Goal: Information Seeking & Learning: Learn about a topic

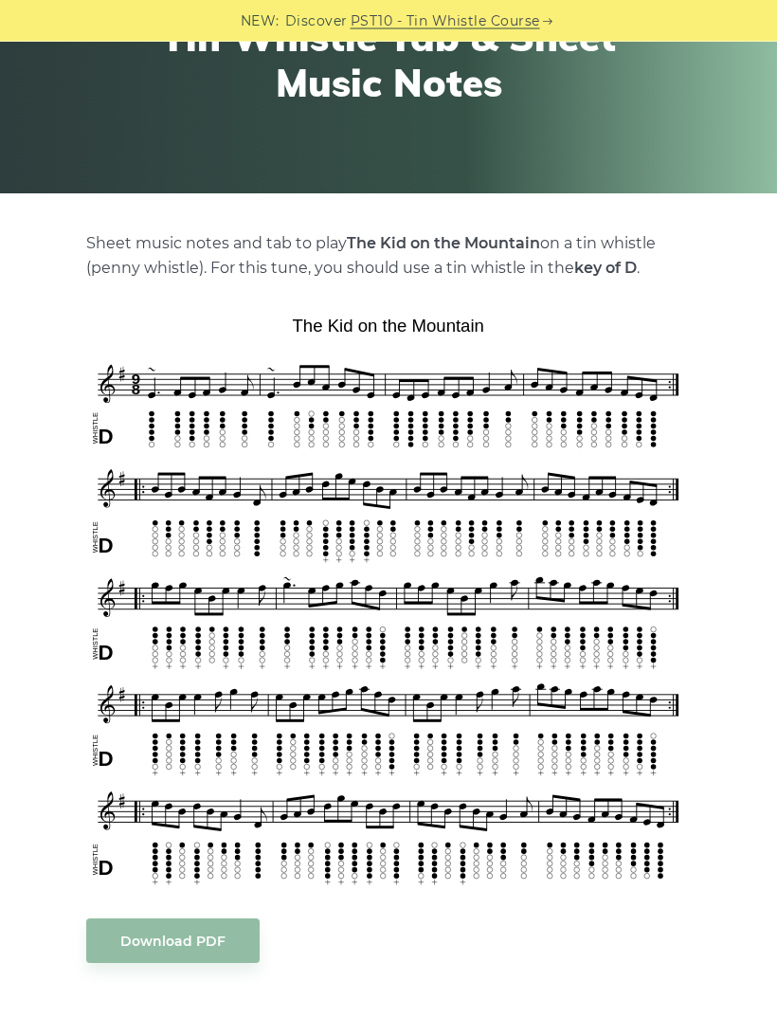
scroll to position [239, 0]
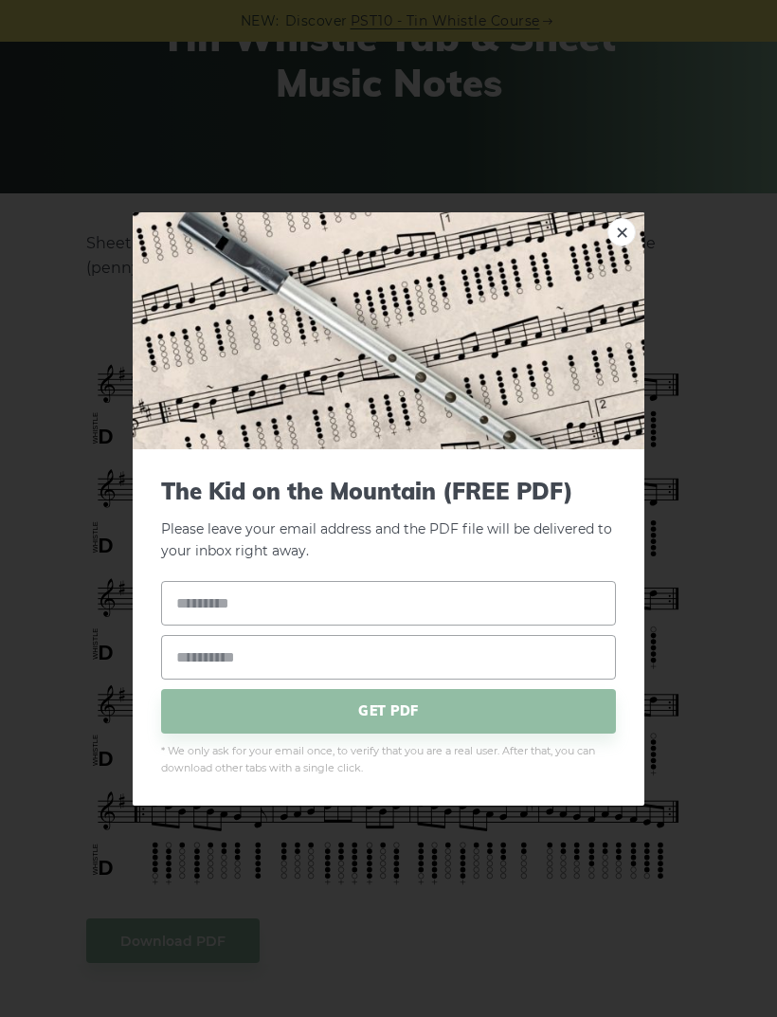
click at [710, 494] on div "× The Kid on the Mountain (FREE PDF) Please leave your email address and the PD…" at bounding box center [388, 508] width 777 height 1017
click at [678, 456] on div "× The Kid on the Mountain (FREE PDF) Please leave your email address and the PD…" at bounding box center [388, 508] width 777 height 1017
click at [626, 245] on link "×" at bounding box center [622, 231] width 28 height 28
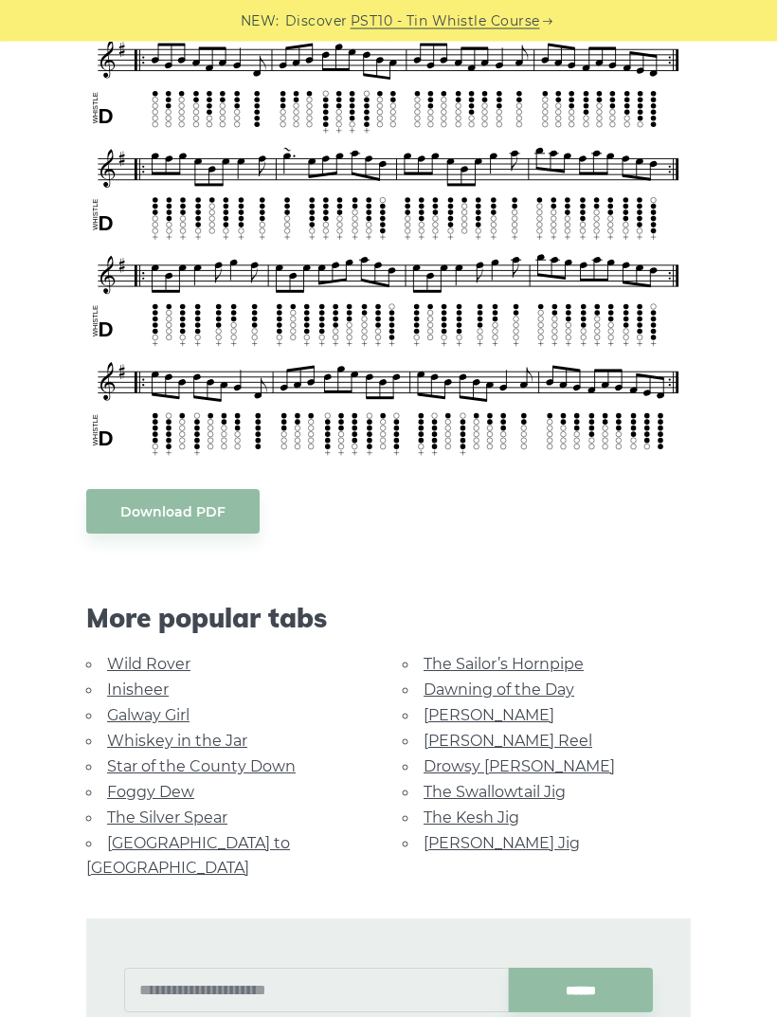
scroll to position [668, 0]
click at [487, 794] on link "The Swallowtail Jig" at bounding box center [495, 792] width 142 height 18
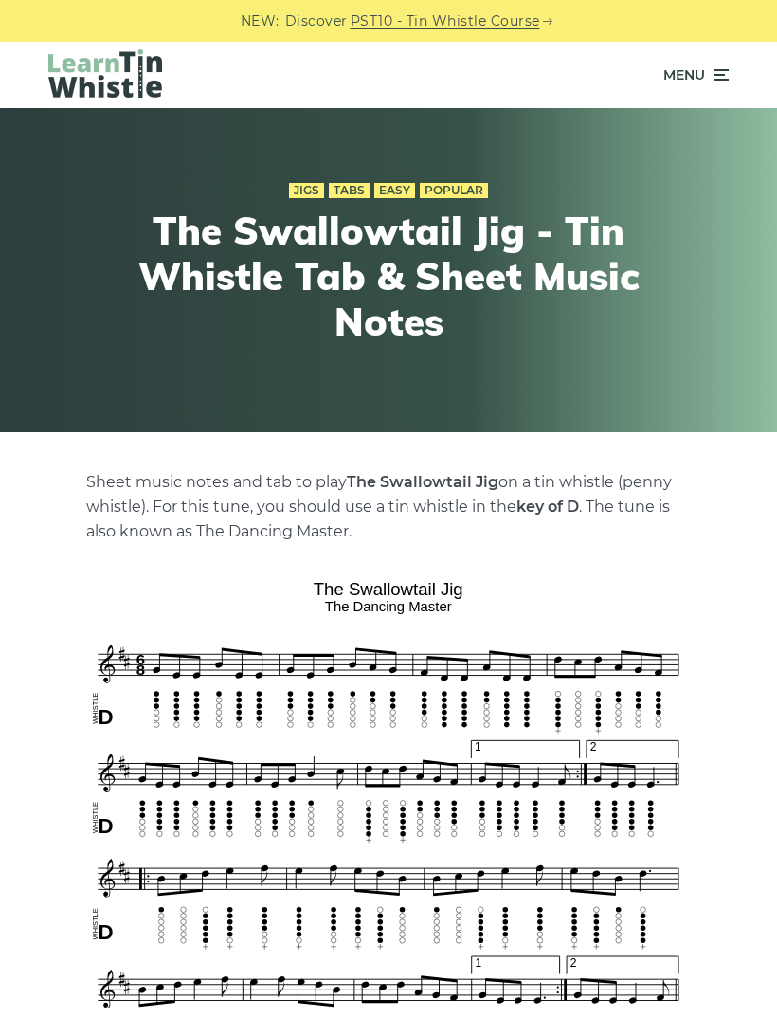
click at [698, 74] on span "Menu" at bounding box center [684, 74] width 42 height 47
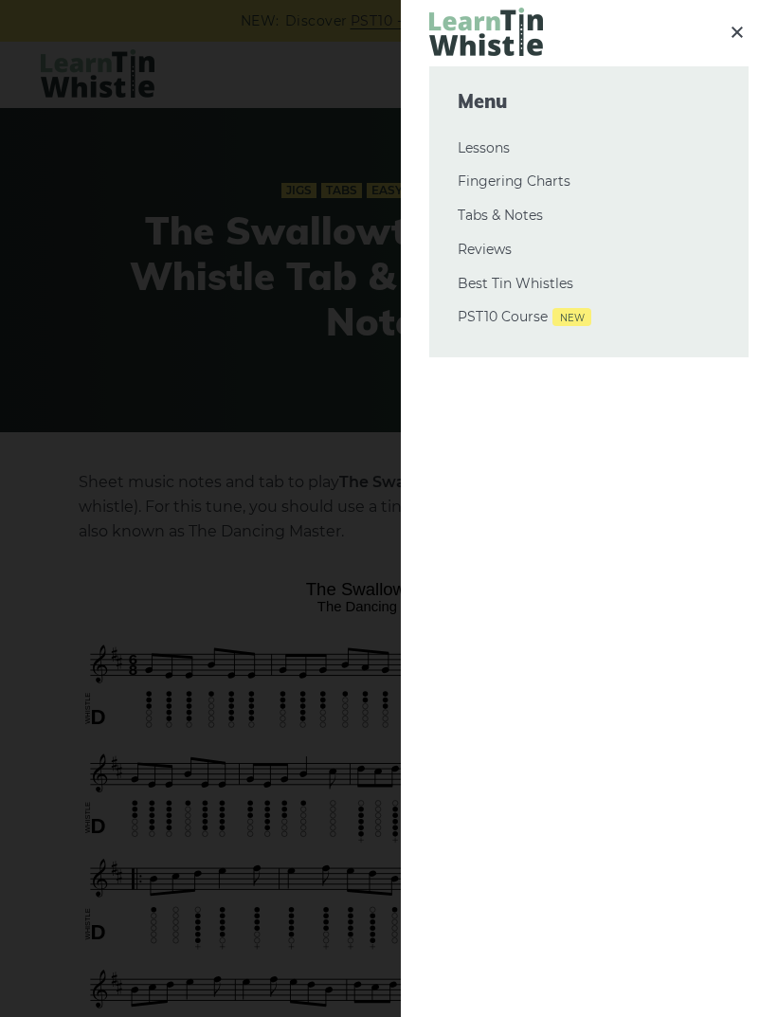
click at [562, 181] on link "Fingering Charts" at bounding box center [589, 182] width 263 height 23
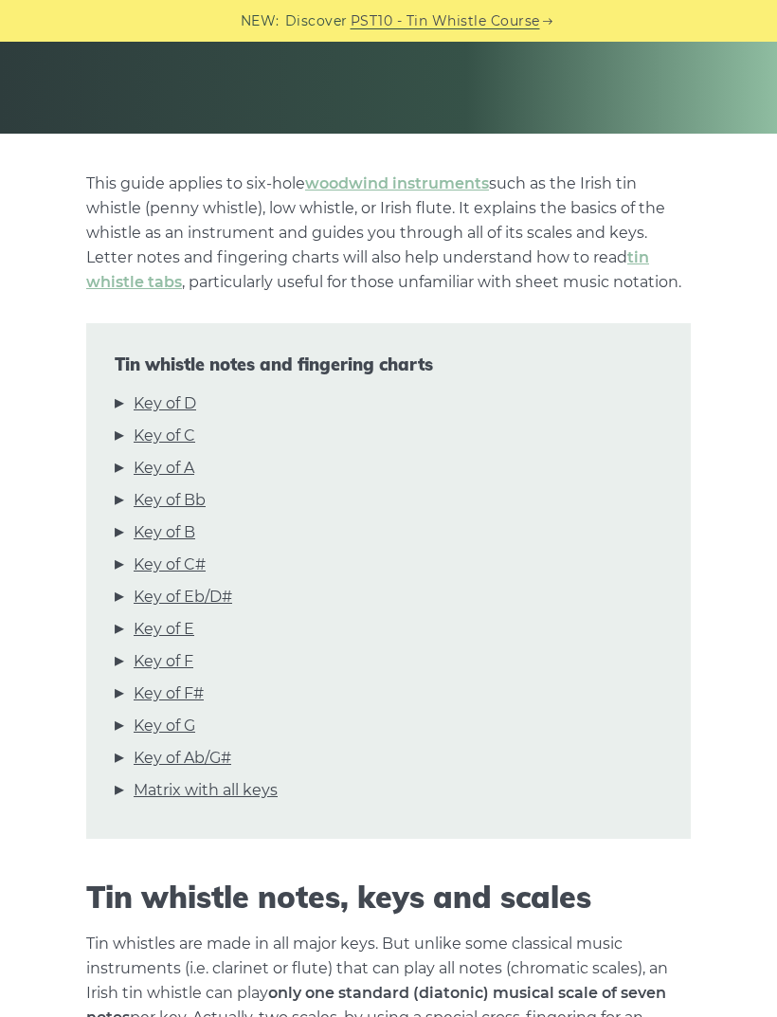
scroll to position [295, 0]
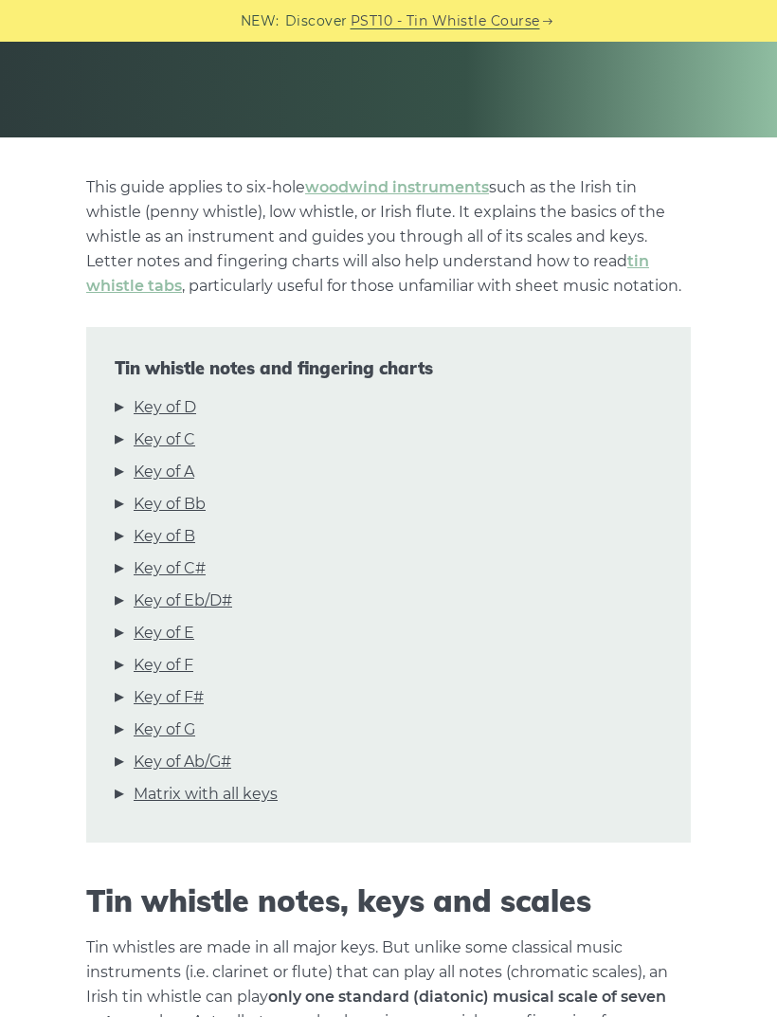
click at [180, 414] on link "Key of D" at bounding box center [165, 407] width 63 height 25
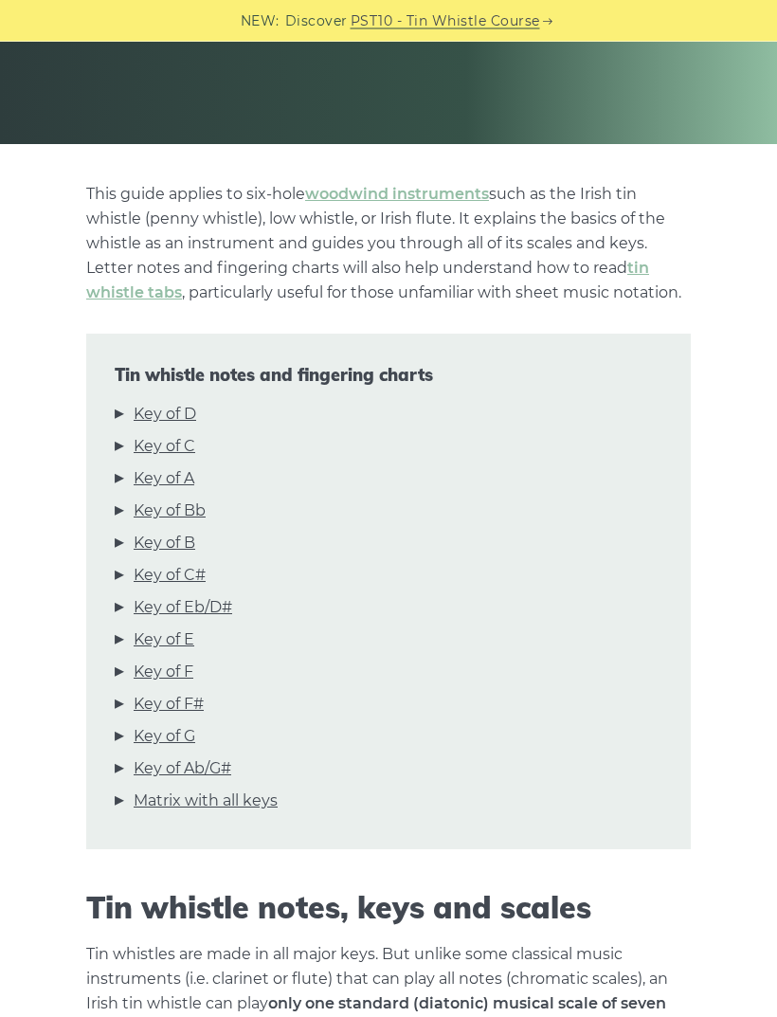
scroll to position [0, 0]
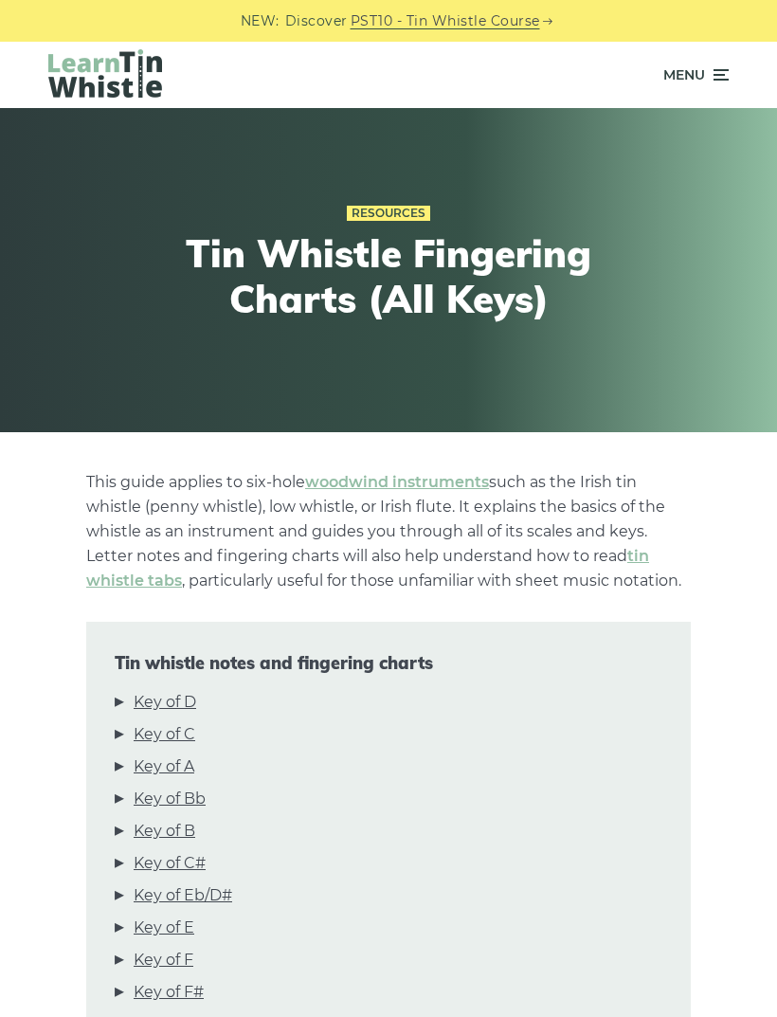
click at [722, 82] on icon at bounding box center [719, 75] width 19 height 23
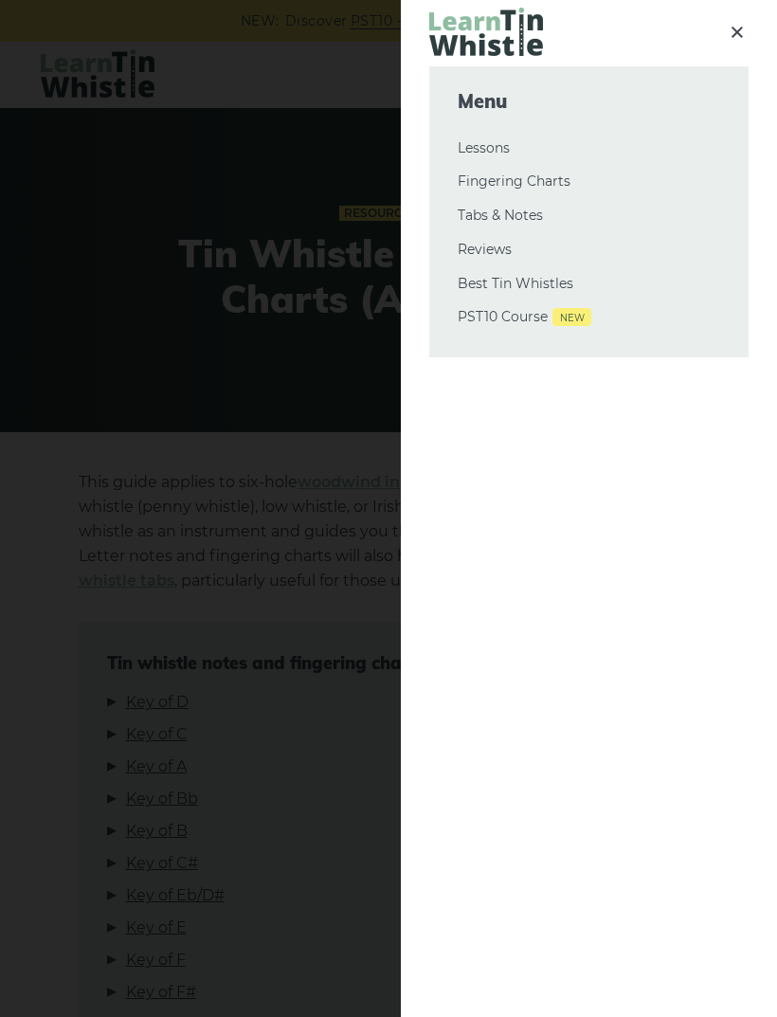
click at [530, 219] on link "Tabs & Notes" at bounding box center [589, 216] width 263 height 23
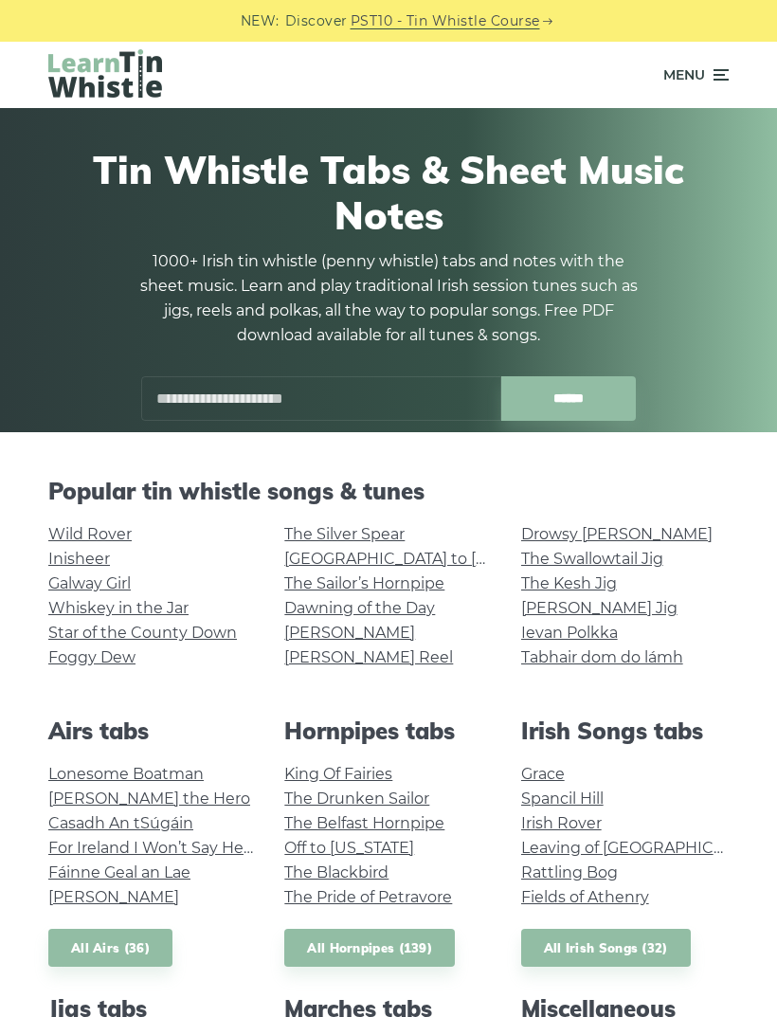
click at [632, 560] on link "The Swallowtail Jig" at bounding box center [592, 559] width 142 height 18
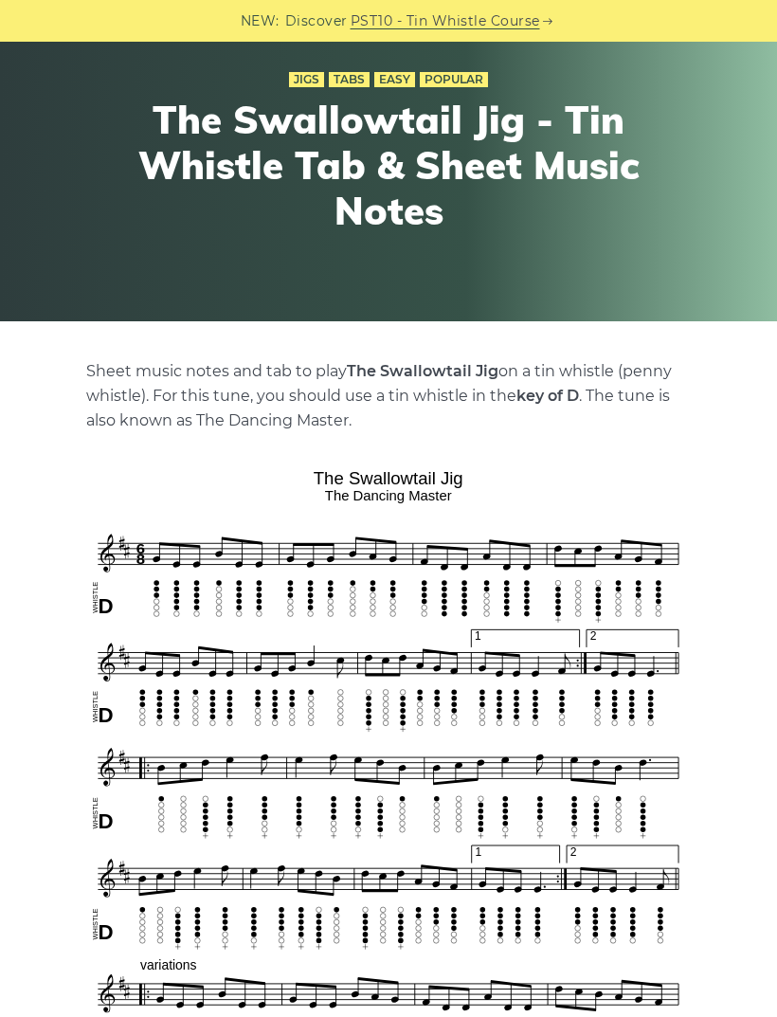
scroll to position [109, 0]
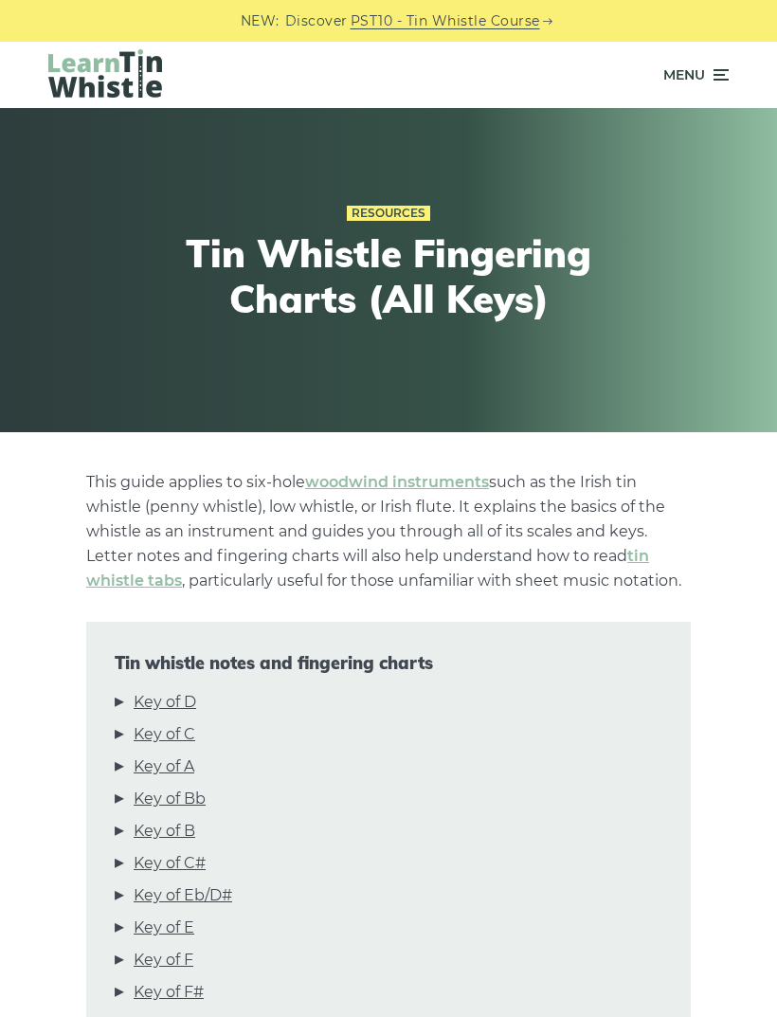
click at [721, 82] on icon at bounding box center [719, 75] width 19 height 23
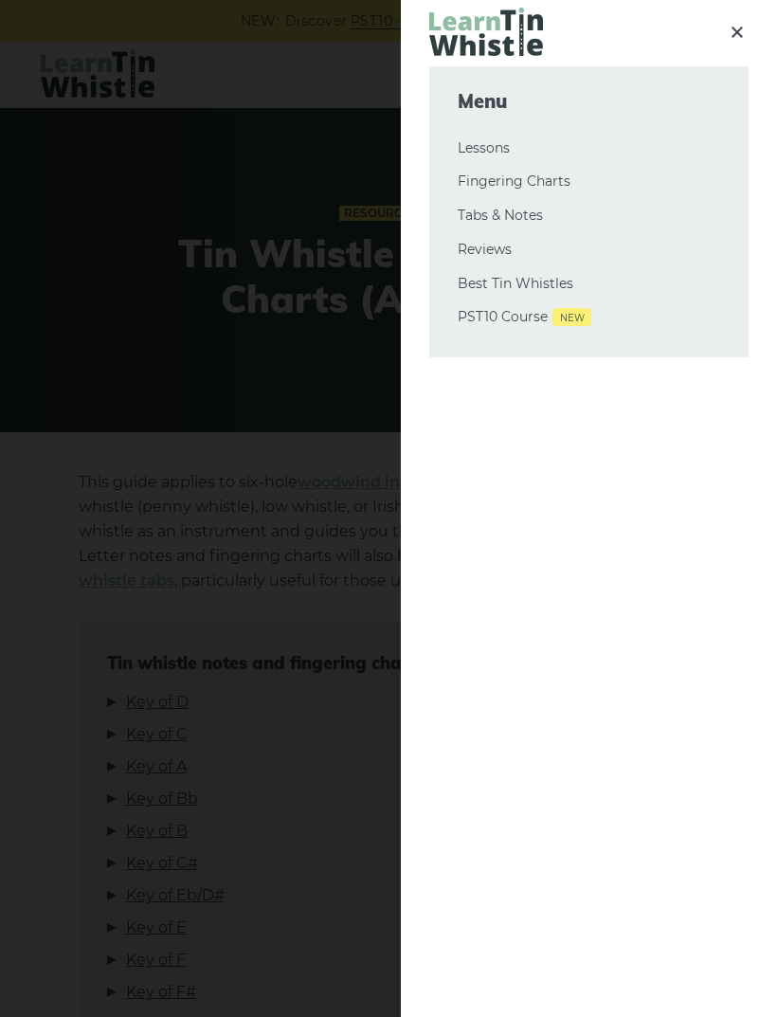
click at [537, 314] on link "PST10 Course New" at bounding box center [589, 317] width 263 height 23
click at [508, 154] on link "Lessons" at bounding box center [589, 148] width 263 height 23
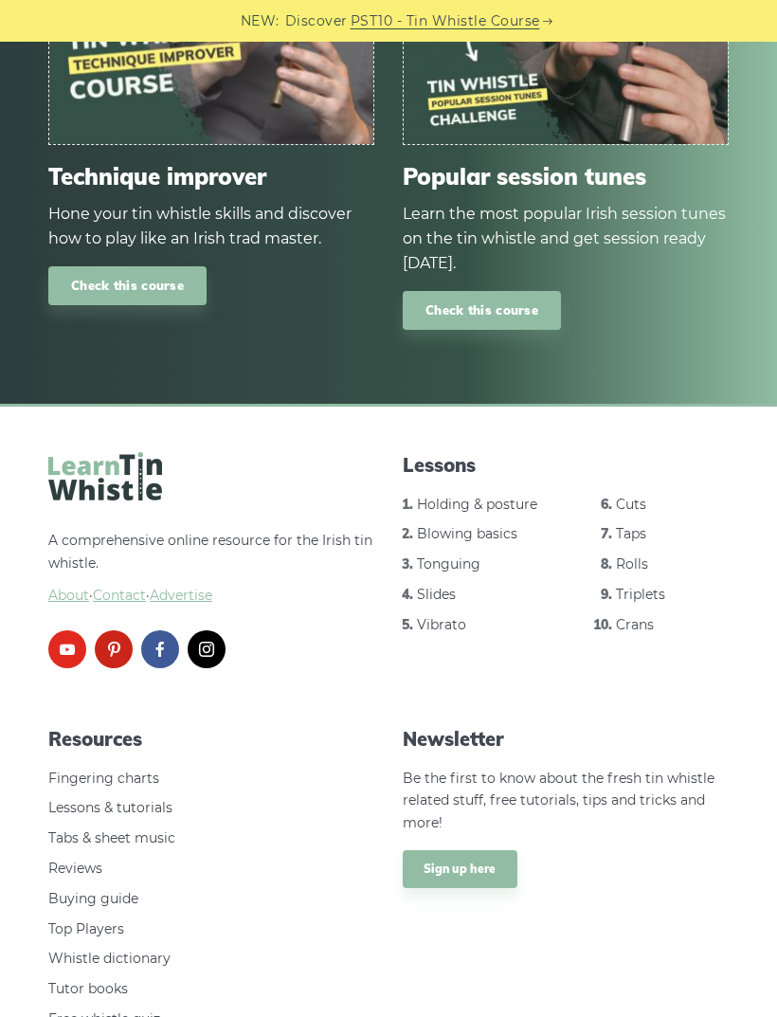
scroll to position [2316, 0]
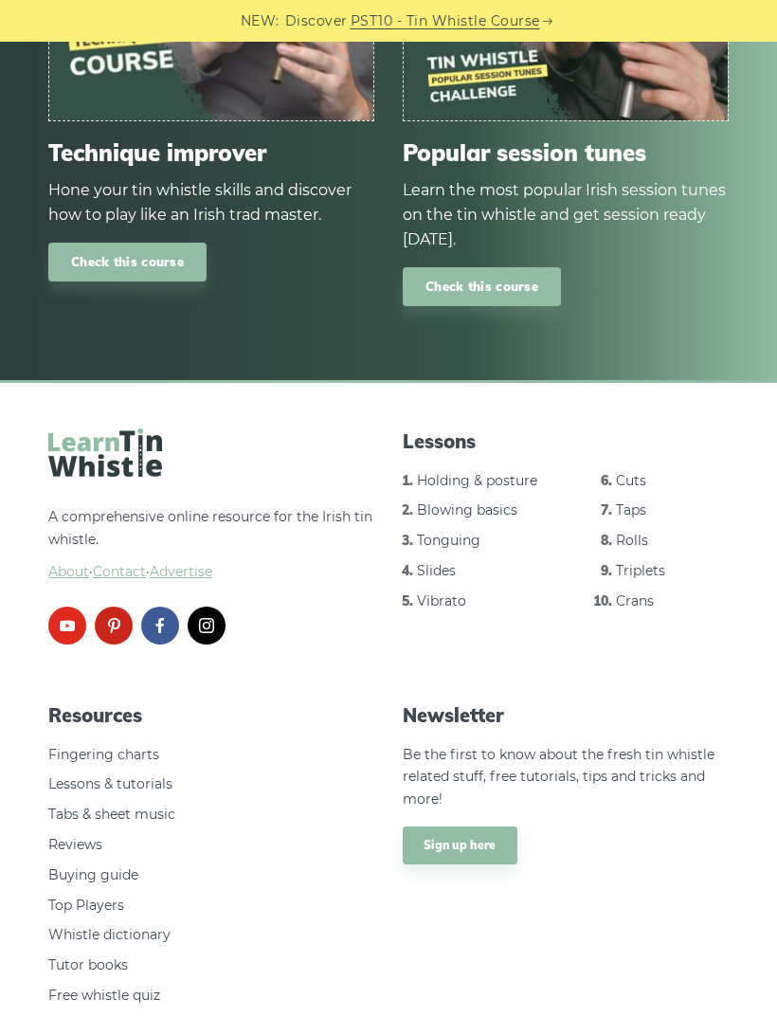
click at [157, 814] on link "Tabs & sheet music" at bounding box center [111, 814] width 127 height 17
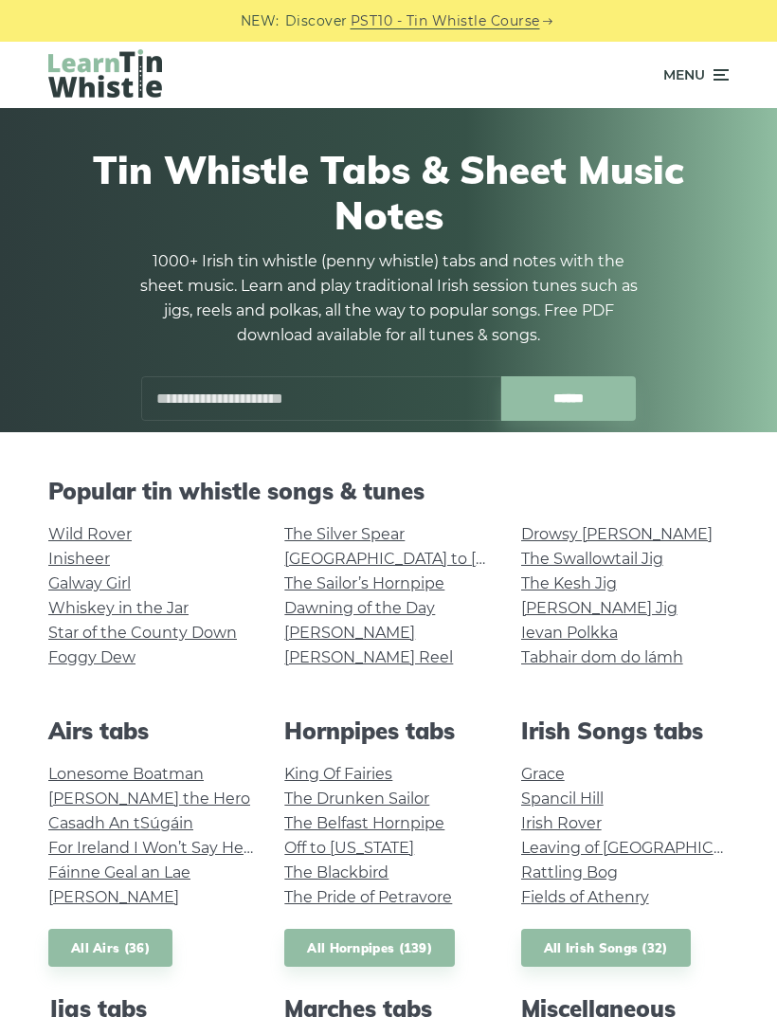
click at [594, 609] on link "[PERSON_NAME] Jig" at bounding box center [599, 608] width 156 height 18
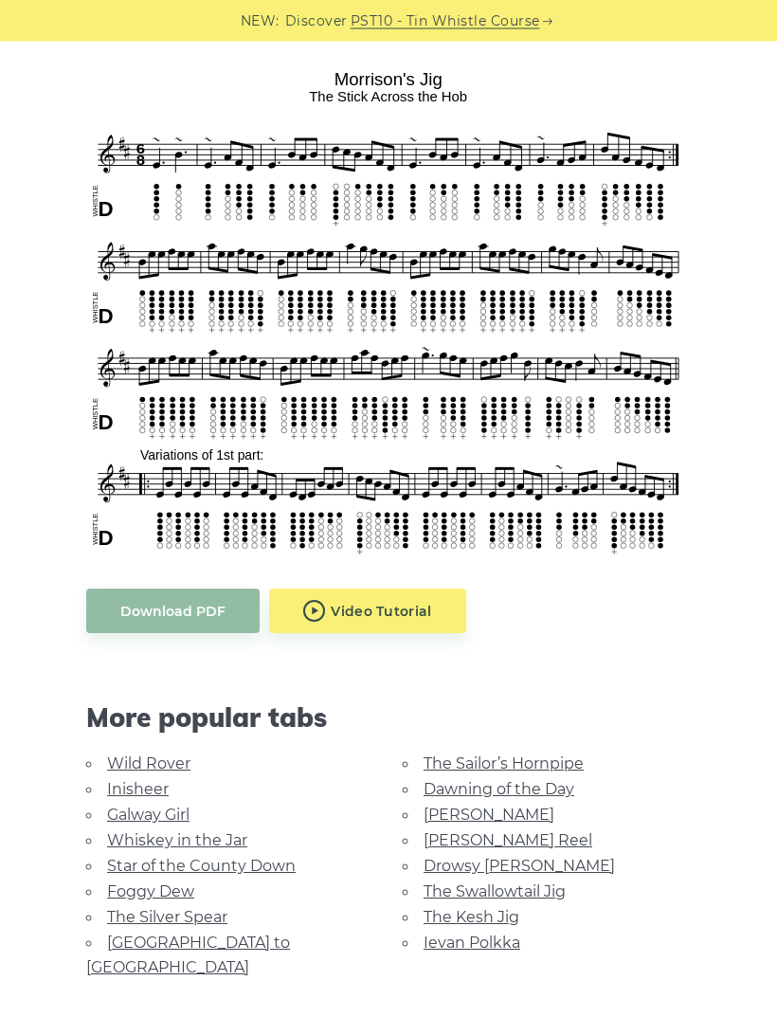
scroll to position [511, 0]
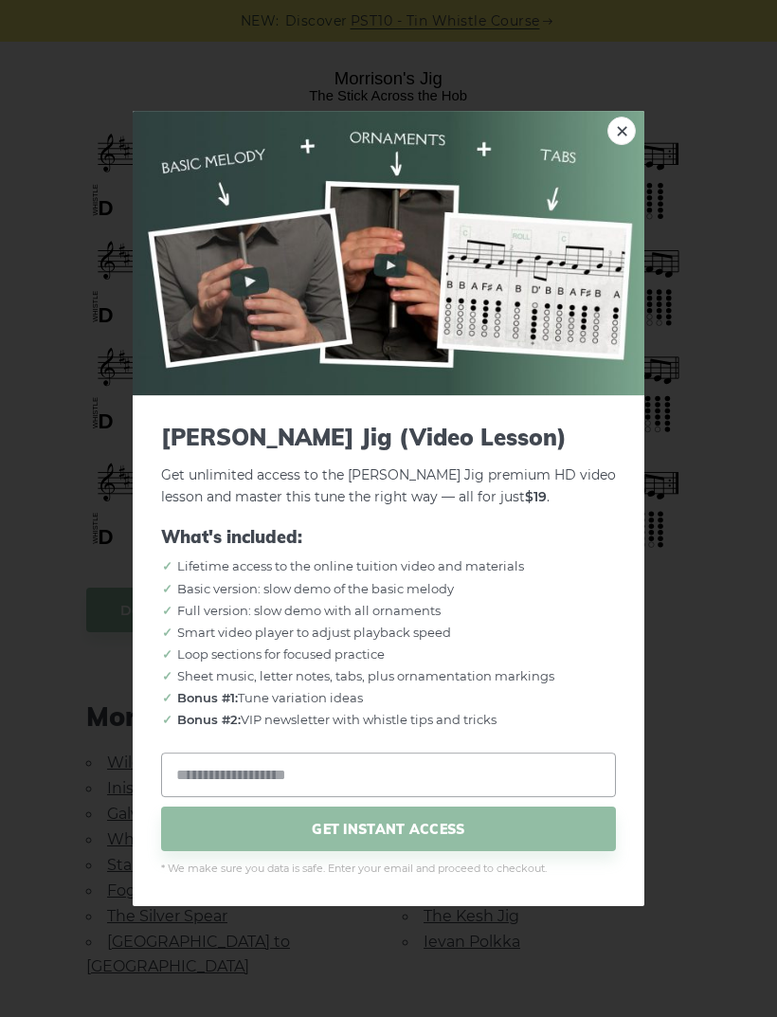
click at [706, 492] on div "× Morrison’s Jig (Video Lesson) Get unlimited access to the Morrison’s Jig prem…" at bounding box center [388, 508] width 777 height 1017
click at [629, 145] on link "×" at bounding box center [622, 131] width 28 height 28
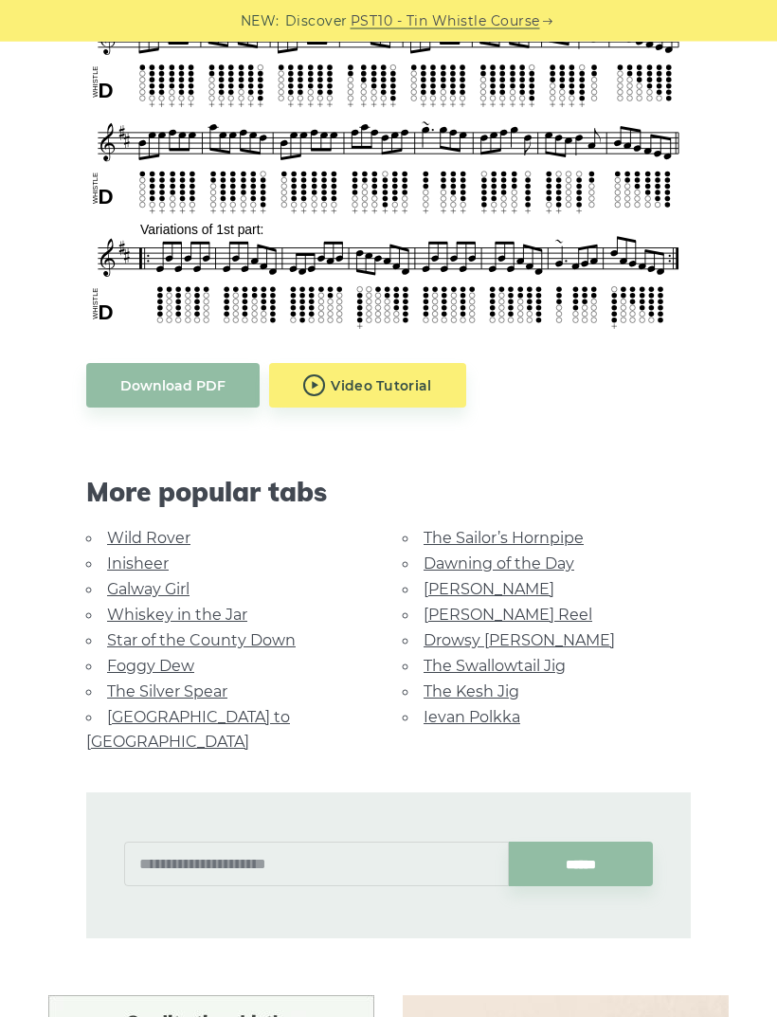
scroll to position [736, 0]
click at [264, 643] on link "Star of the County Down" at bounding box center [201, 640] width 189 height 18
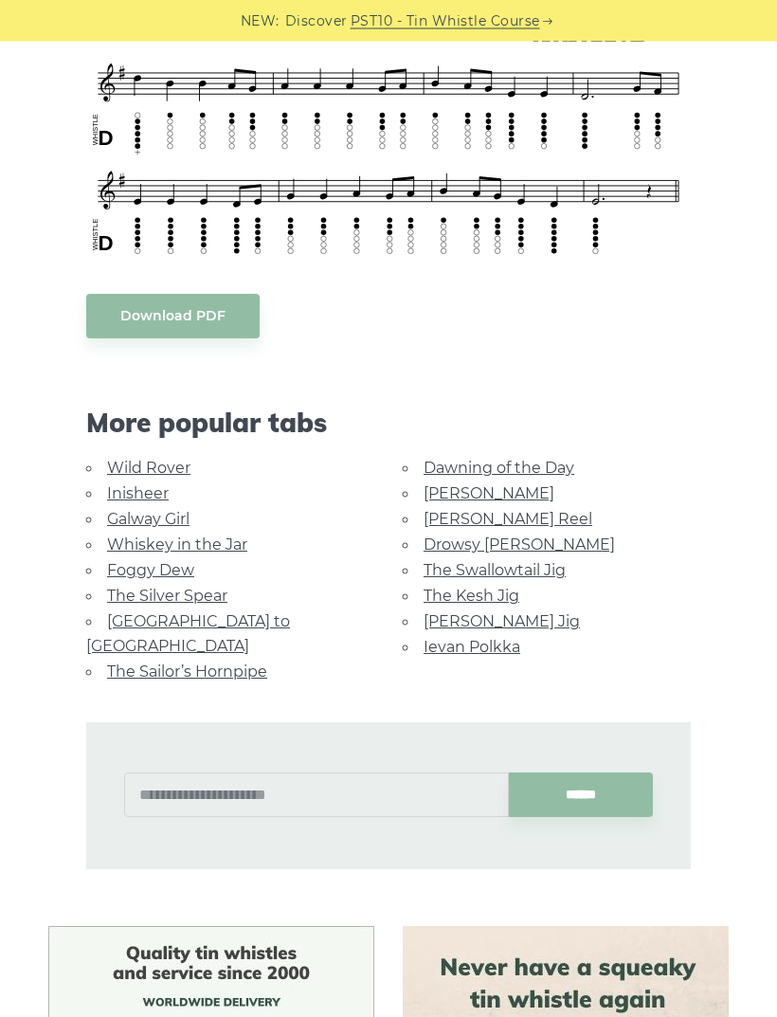
scroll to position [754, 0]
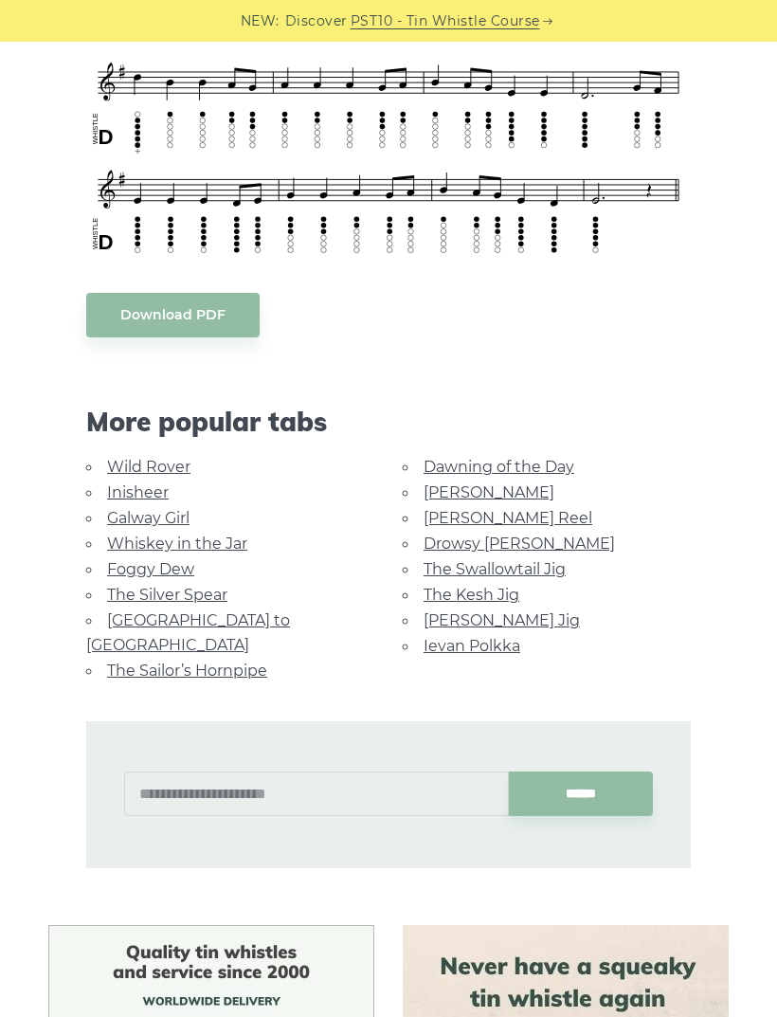
click at [502, 595] on link "The Kesh Jig" at bounding box center [472, 595] width 96 height 18
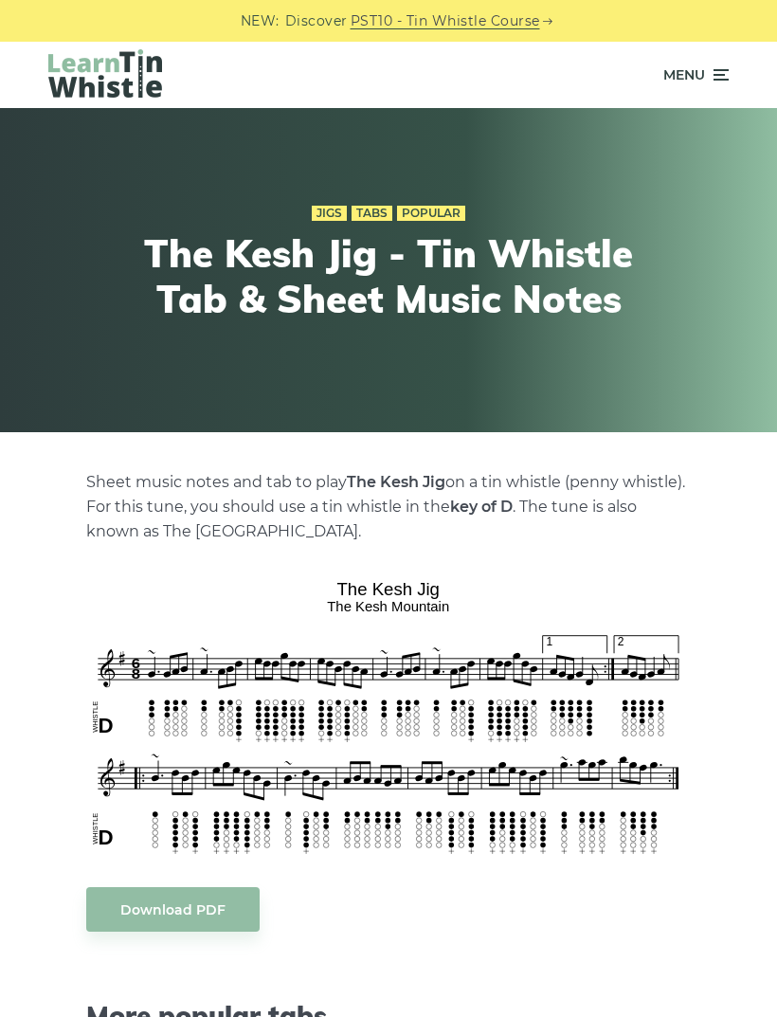
click at [404, 1] on div "NEW: Discover PST10 - Tin Whistle Course" at bounding box center [388, 21] width 777 height 42
